Goal: Information Seeking & Learning: Find specific fact

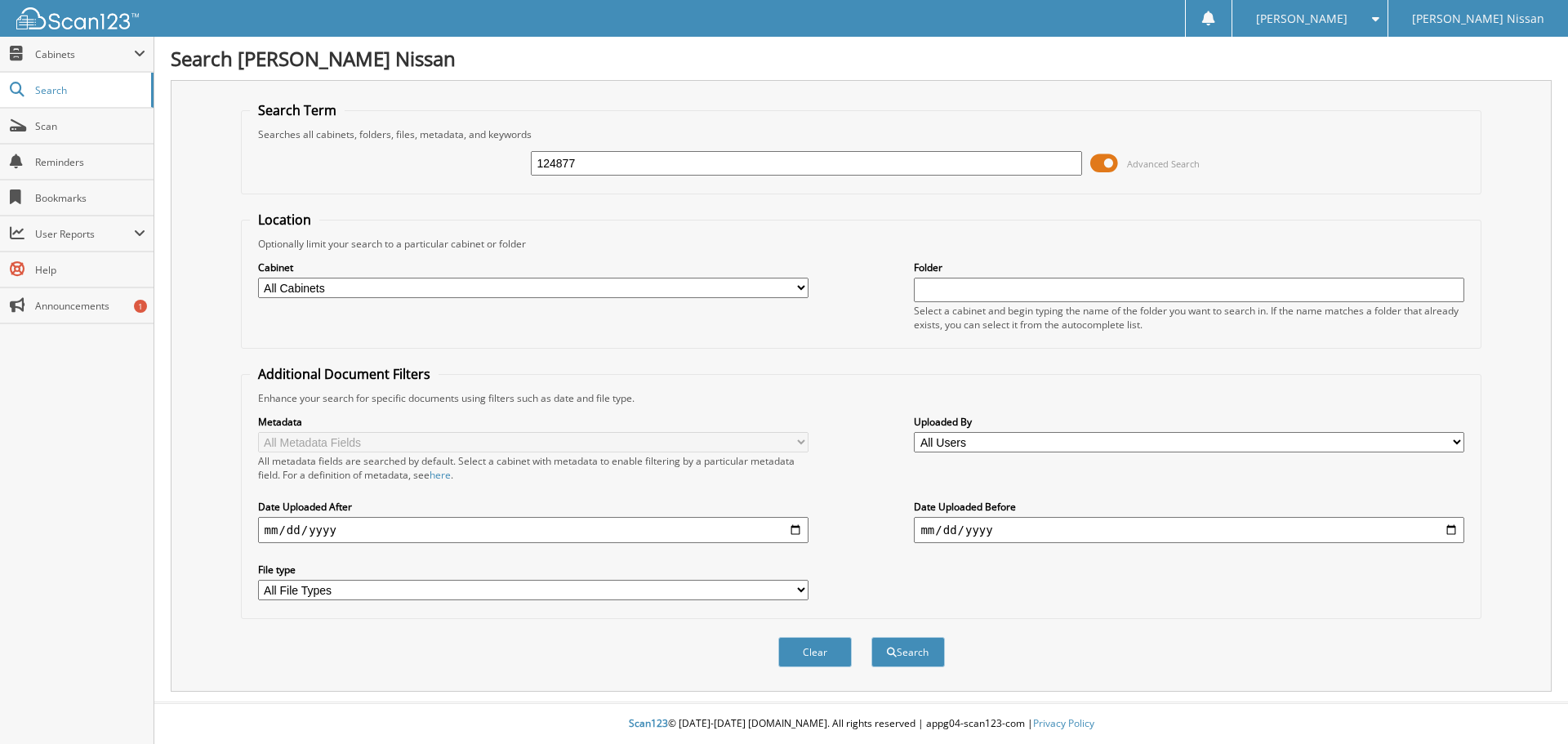
type input "124877"
click at [1101, 158] on span at bounding box center [1104, 163] width 27 height 25
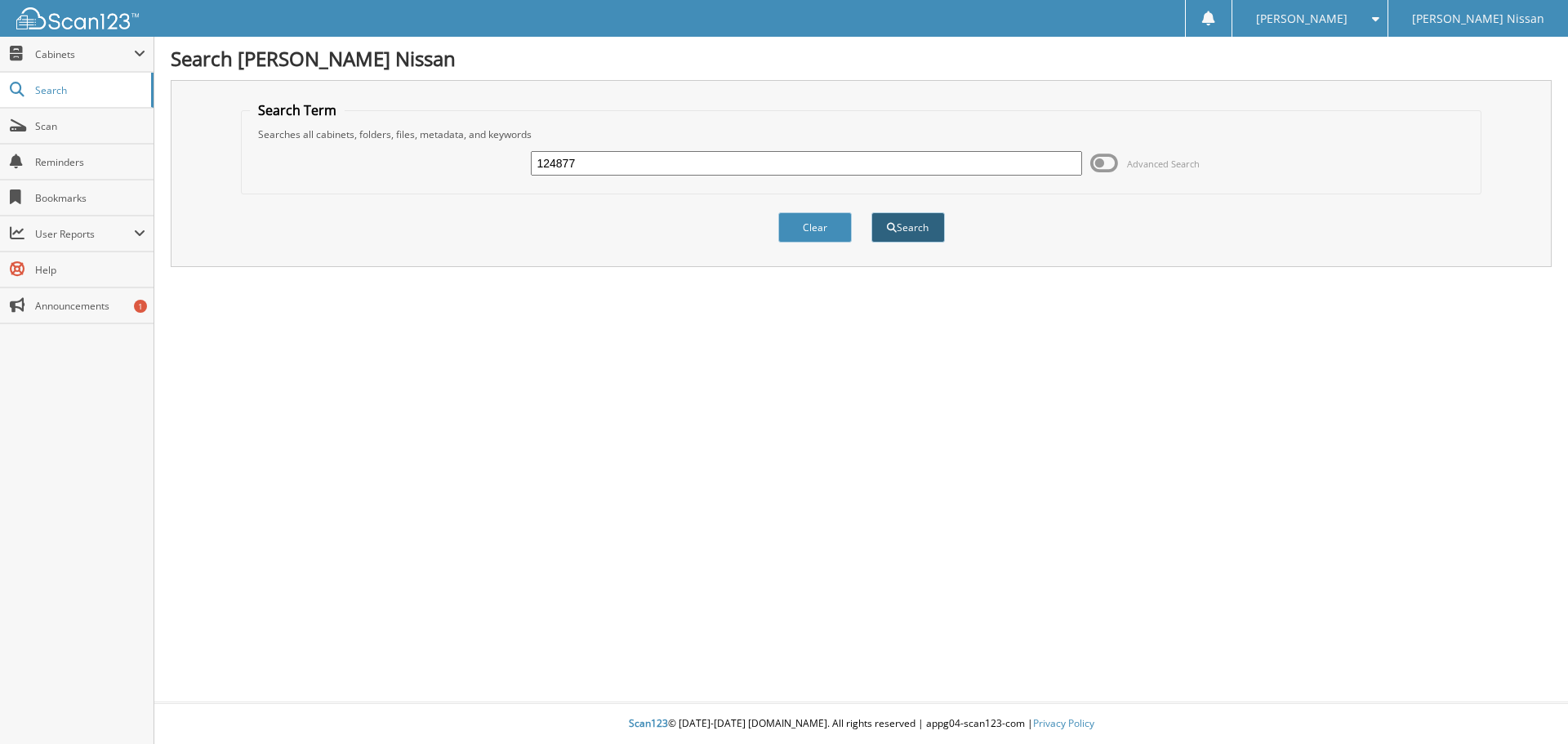
click at [936, 241] on button "Search" at bounding box center [908, 227] width 73 height 30
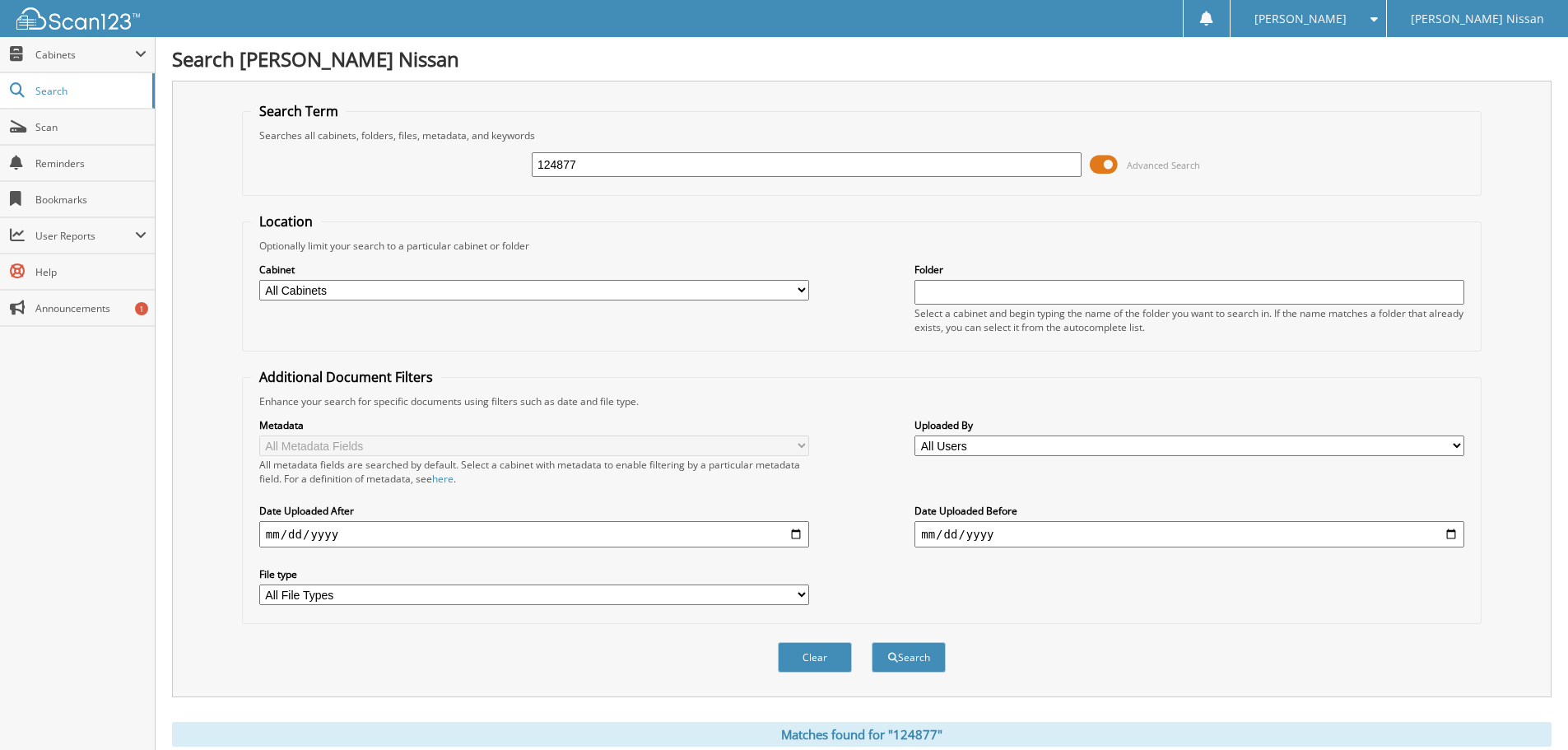
click at [1111, 165] on span at bounding box center [1104, 164] width 28 height 25
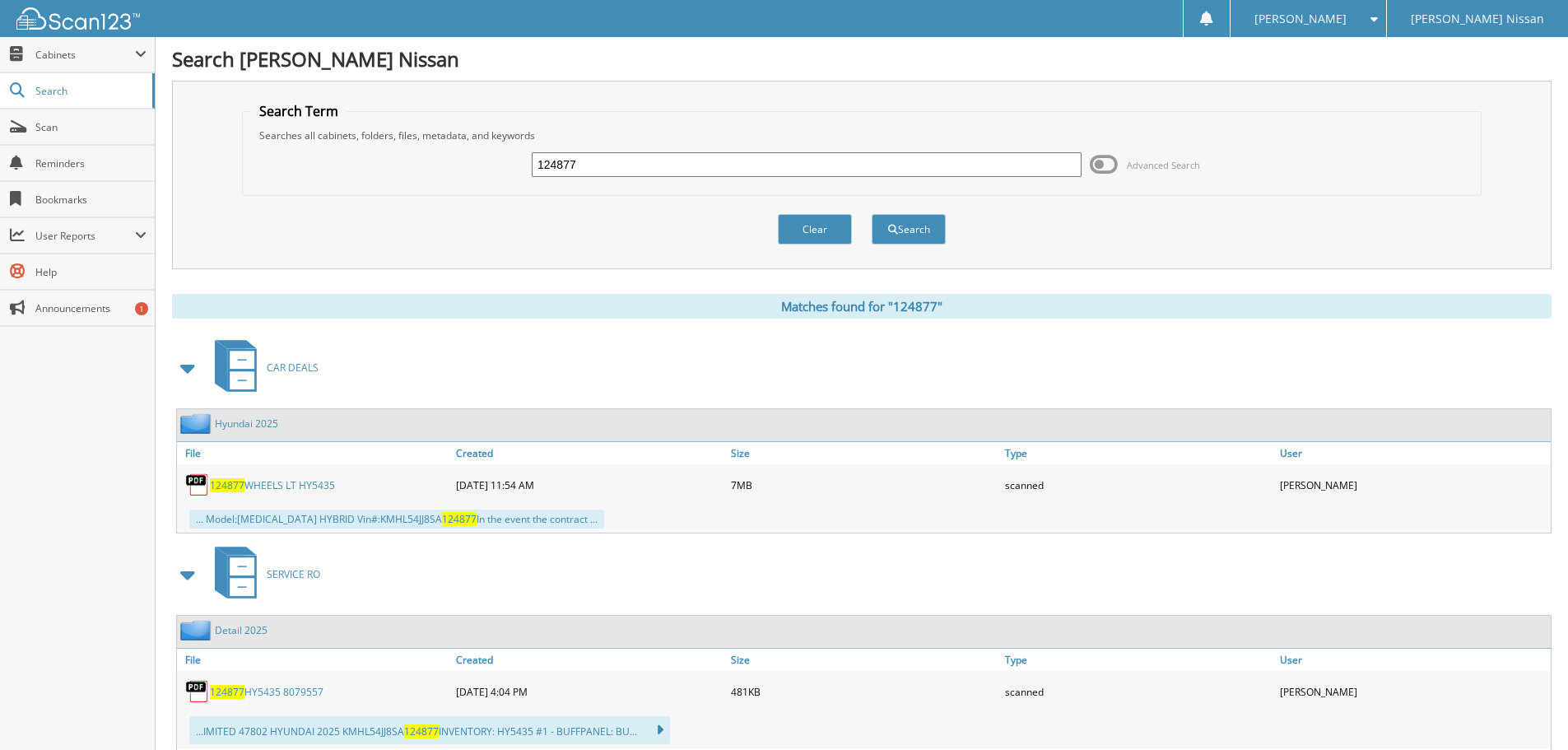
scroll to position [165, 0]
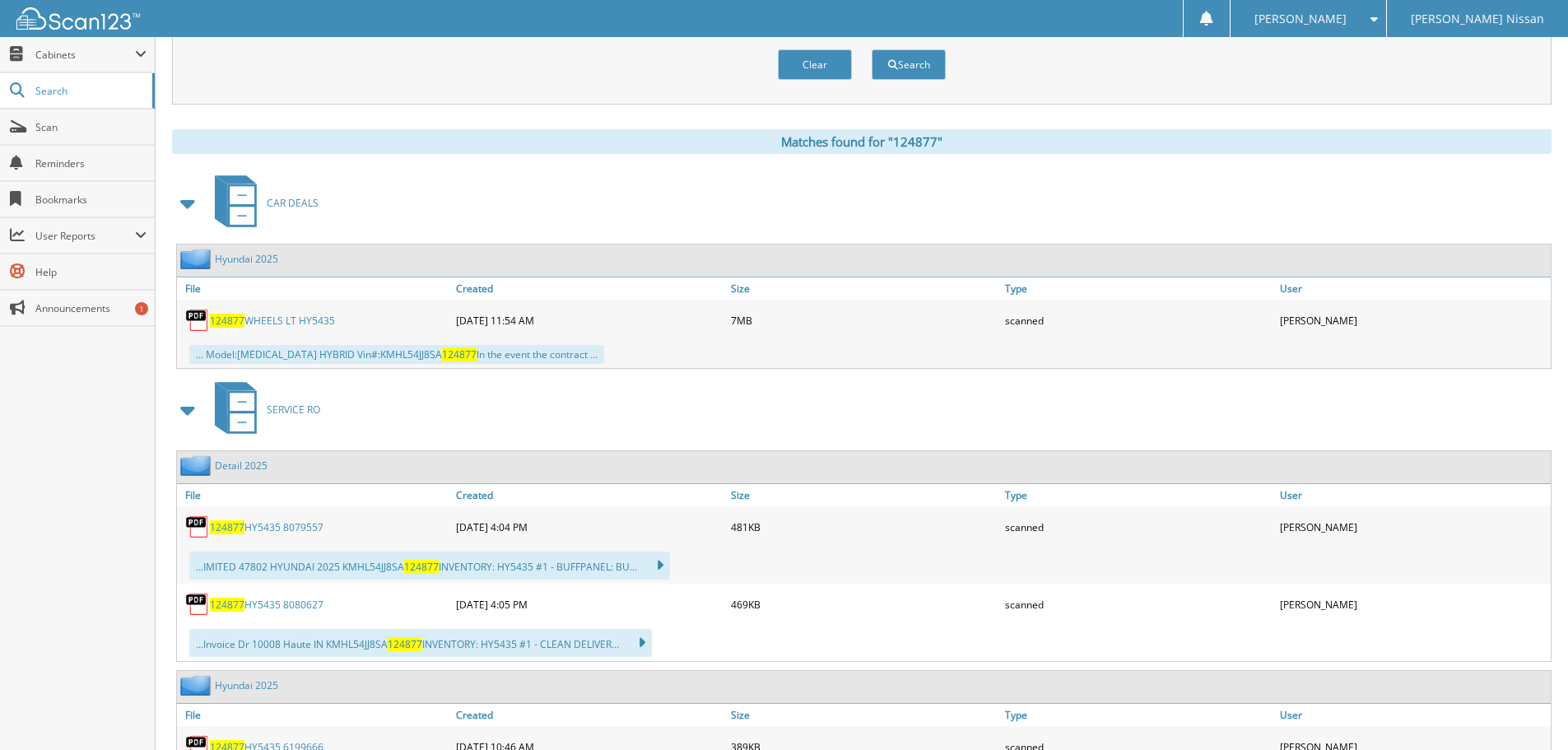
click at [305, 323] on link "124877 WHEELS LT HY5435" at bounding box center [273, 320] width 125 height 14
